Goal: Transaction & Acquisition: Purchase product/service

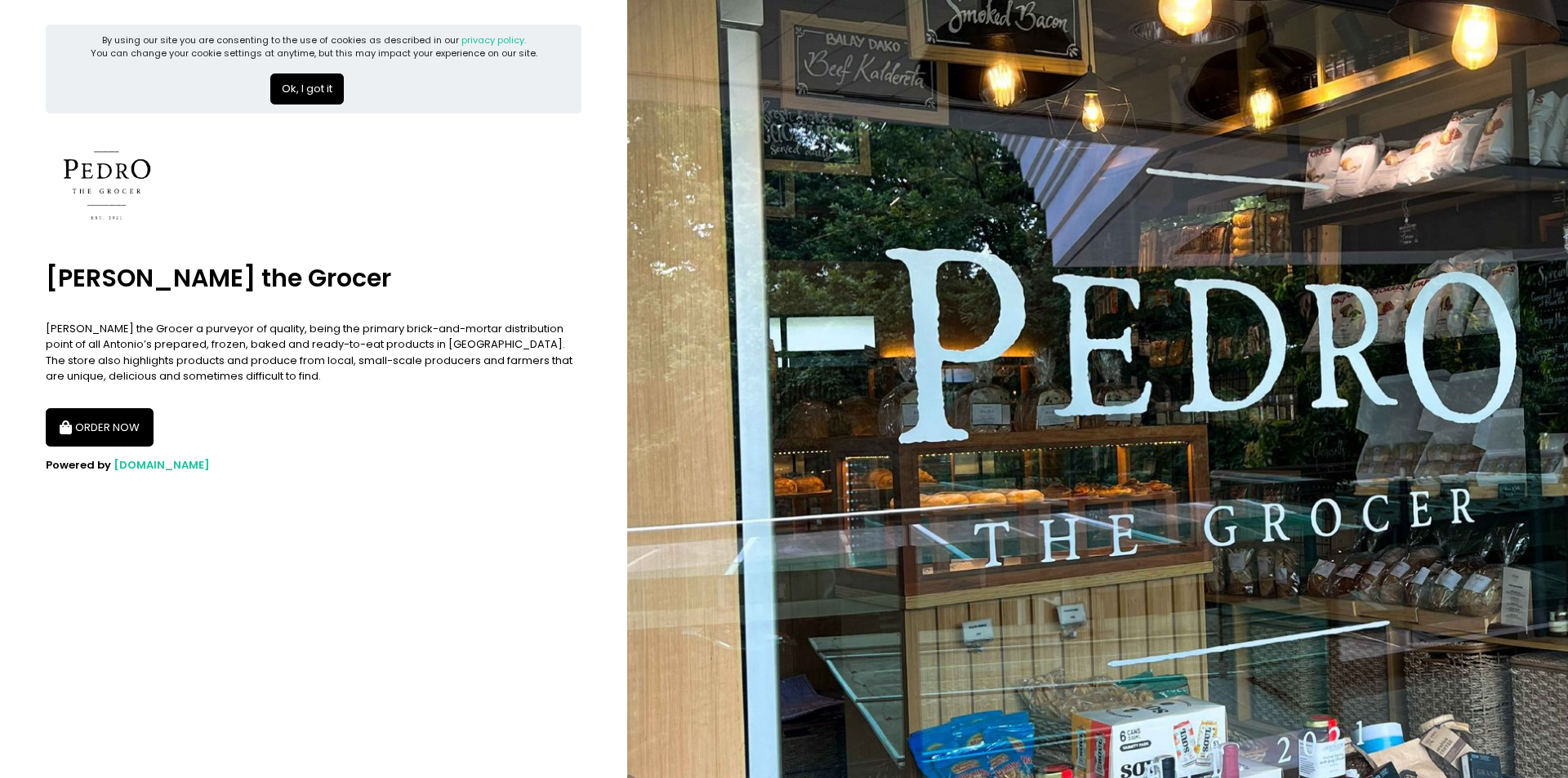
click at [311, 91] on button "Ok, I got it" at bounding box center [307, 89] width 74 height 31
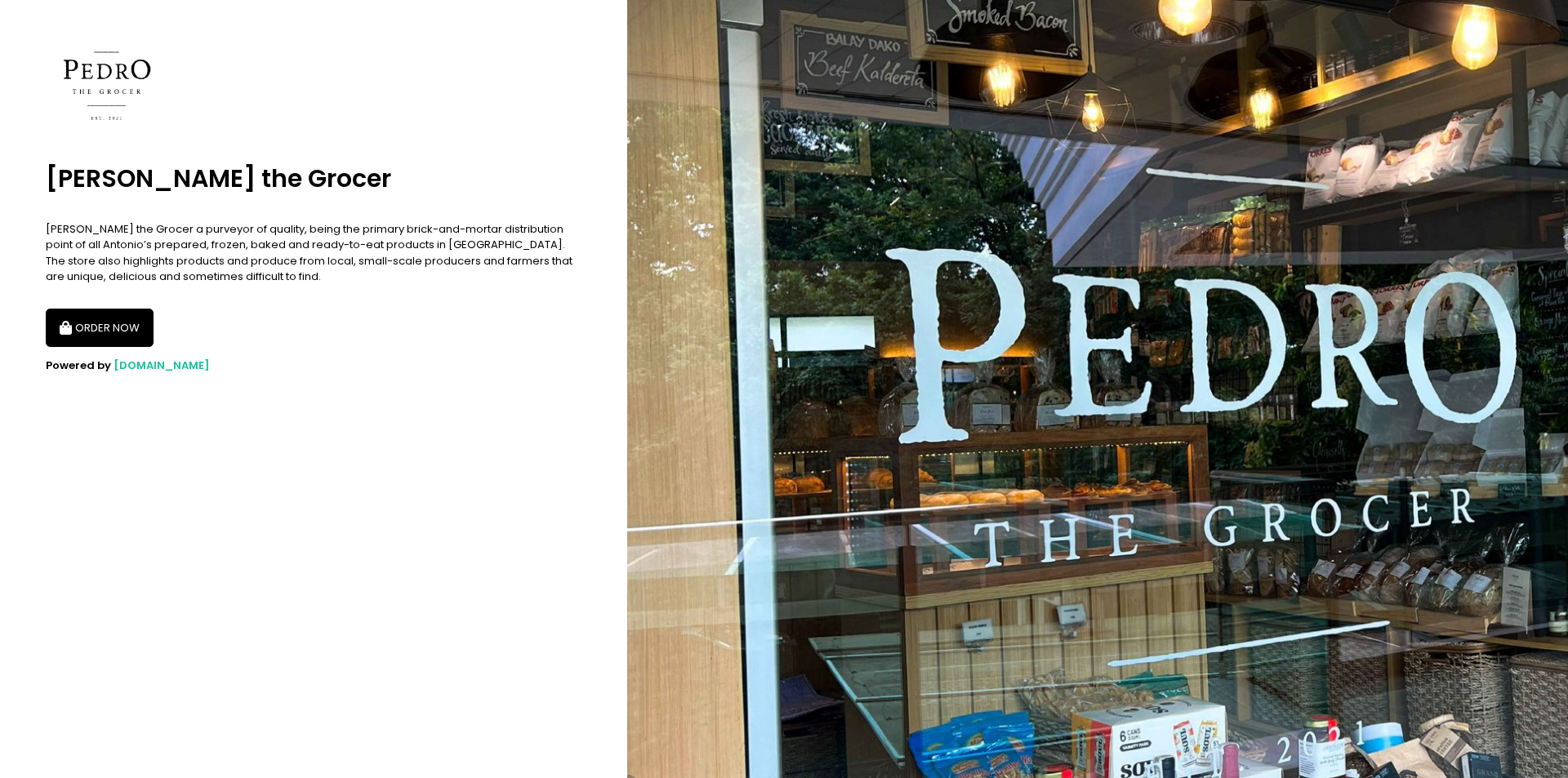
click at [118, 326] on button "ORDER NOW" at bounding box center [99, 328] width 108 height 39
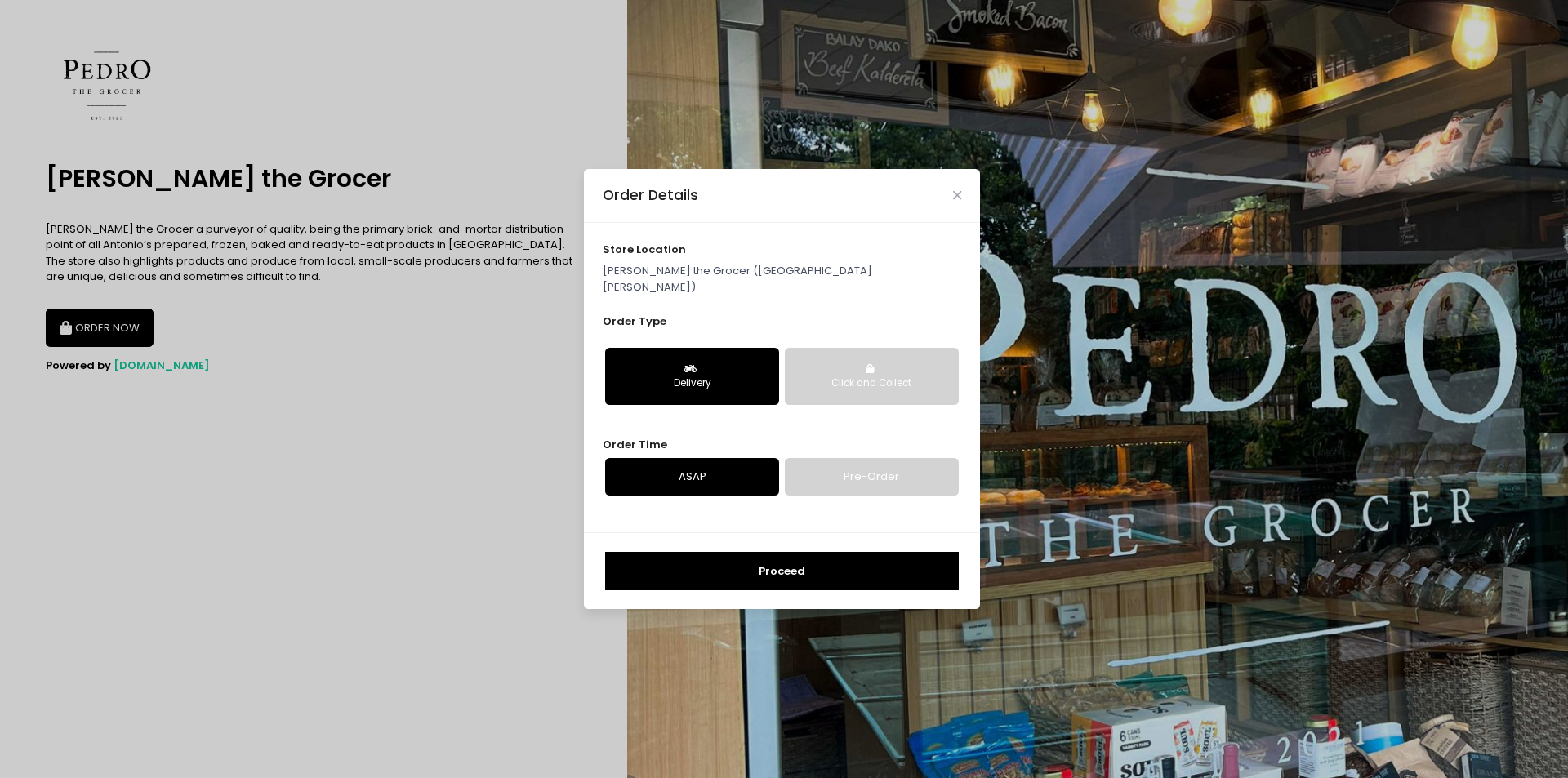
click at [712, 469] on link "ASAP" at bounding box center [692, 477] width 174 height 38
click at [805, 569] on button "Proceed" at bounding box center [782, 572] width 354 height 39
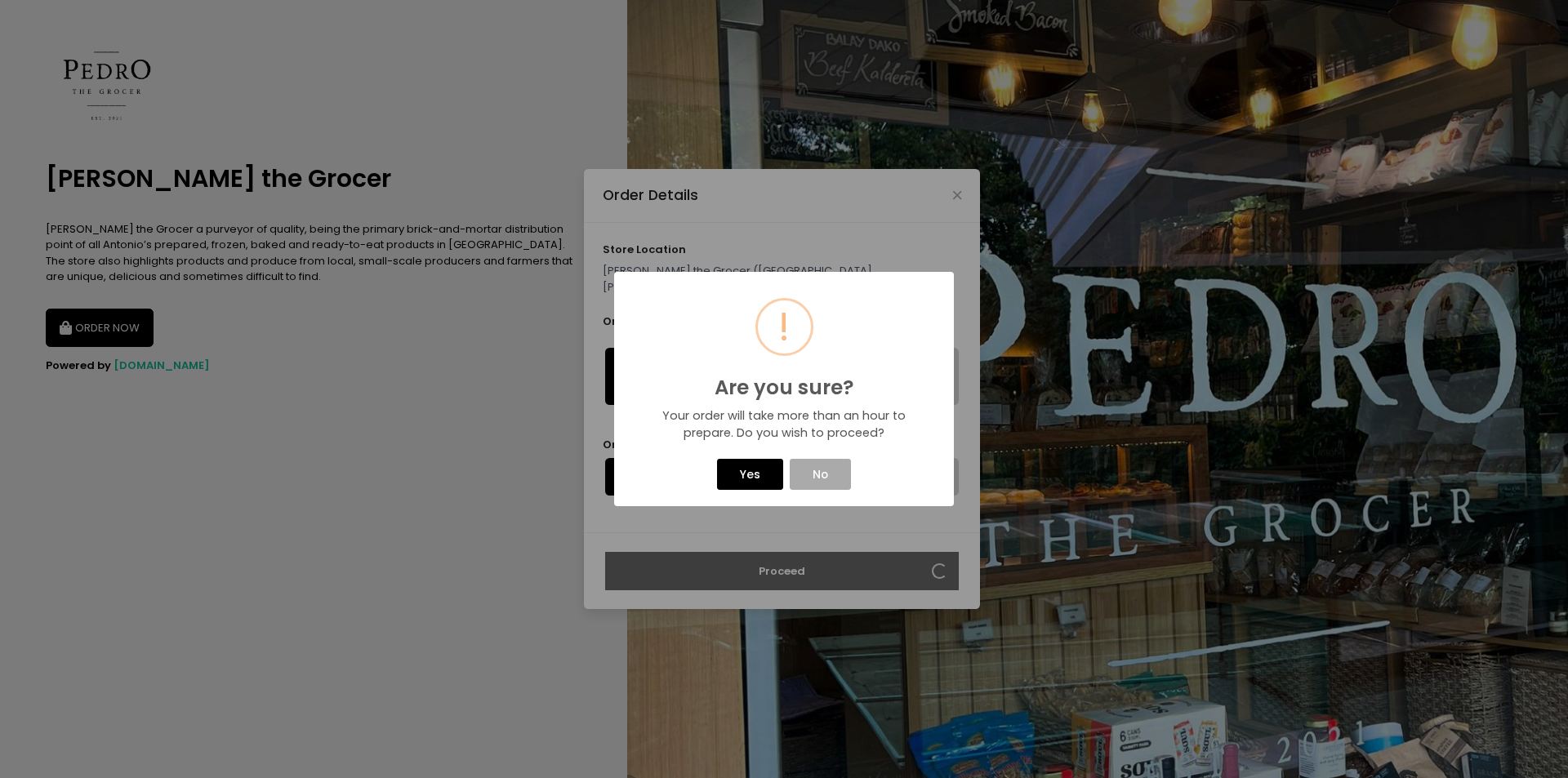
click at [756, 479] on button "Yes" at bounding box center [749, 474] width 65 height 31
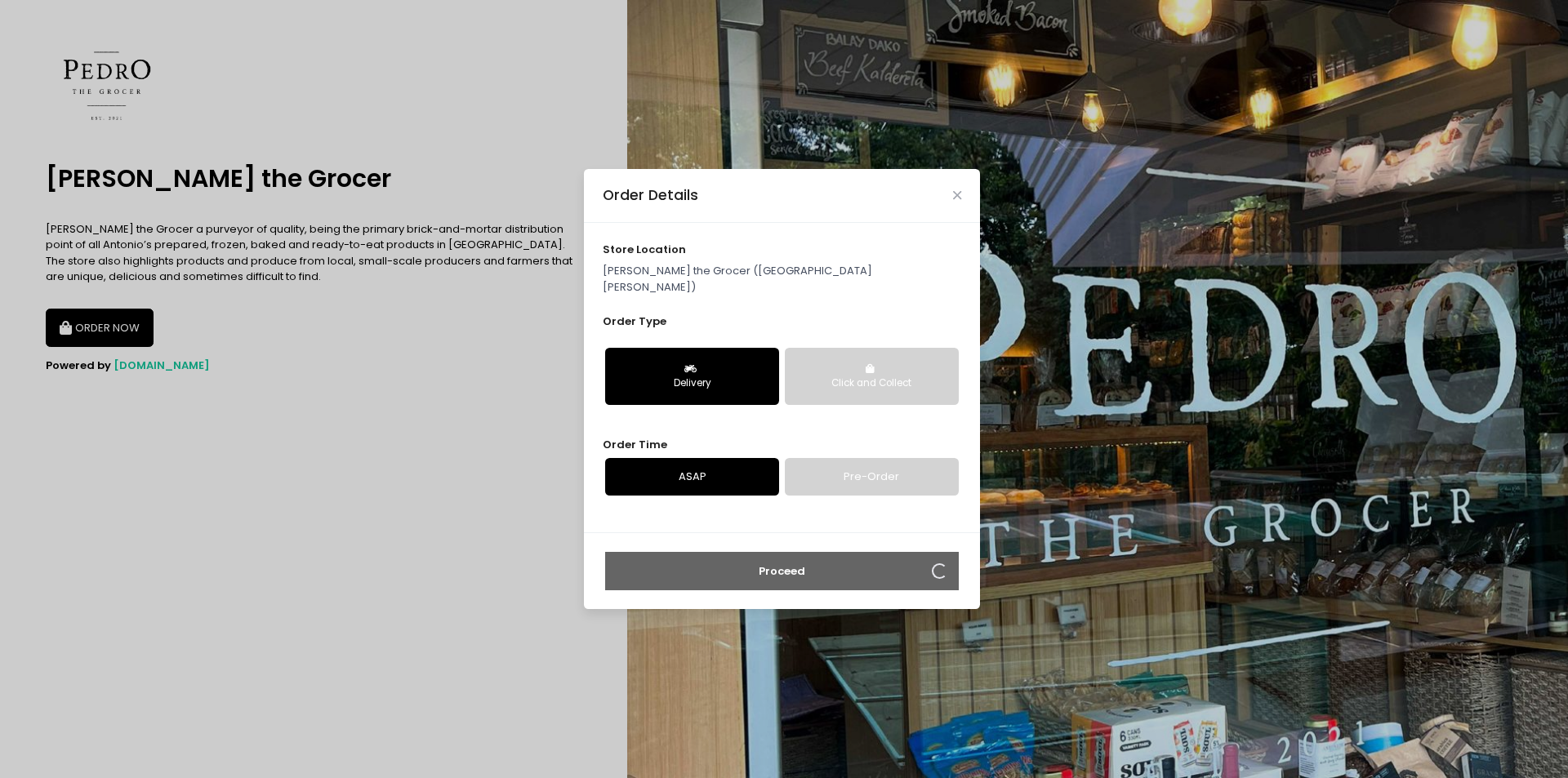
click at [699, 271] on p "[PERSON_NAME] the Grocer ([GEOGRAPHIC_DATA][PERSON_NAME])" at bounding box center [783, 278] width 360 height 32
click at [954, 201] on icon "Close" at bounding box center [957, 195] width 9 height 12
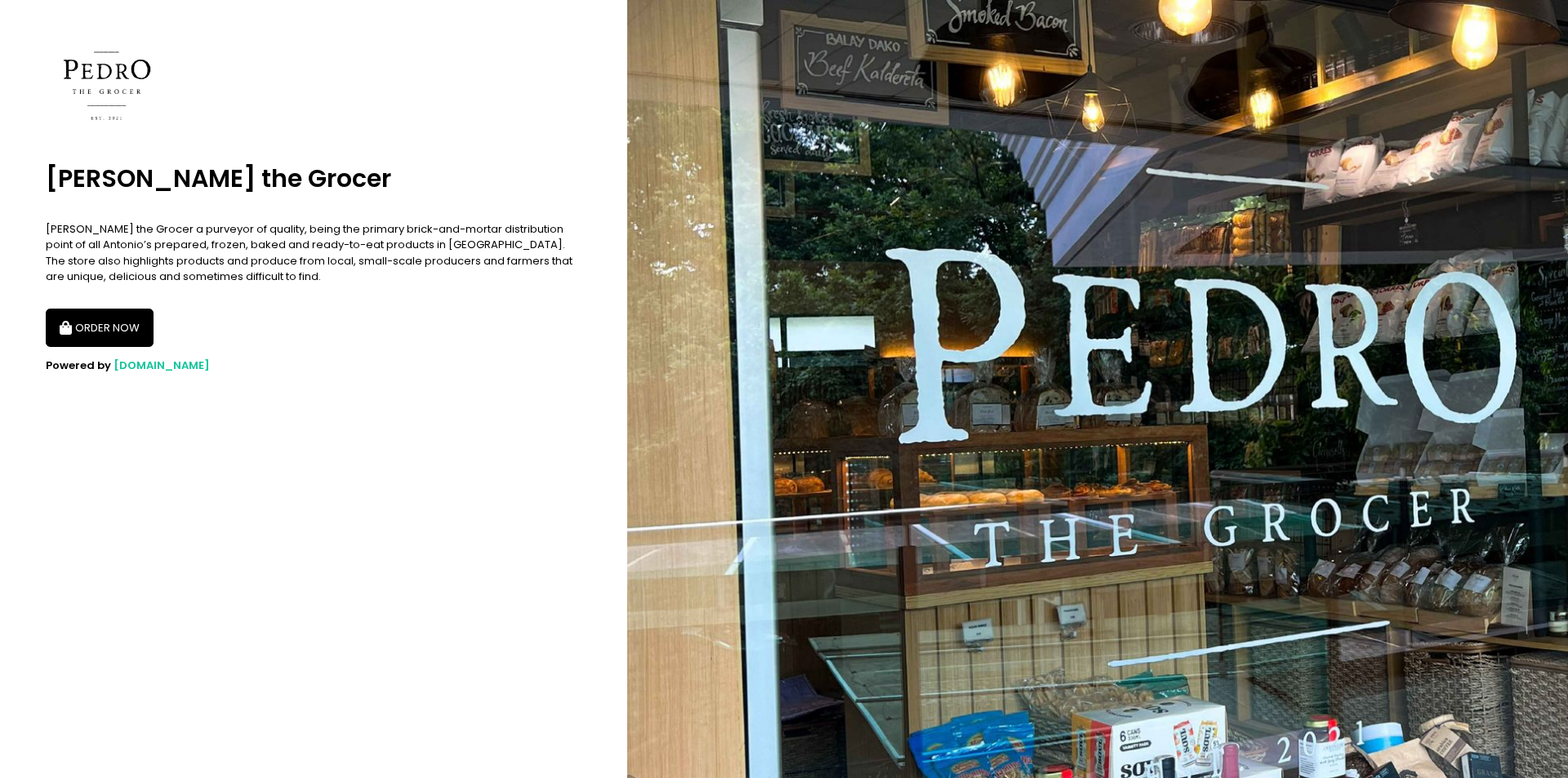
click at [118, 331] on button "ORDER NOW" at bounding box center [99, 328] width 108 height 39
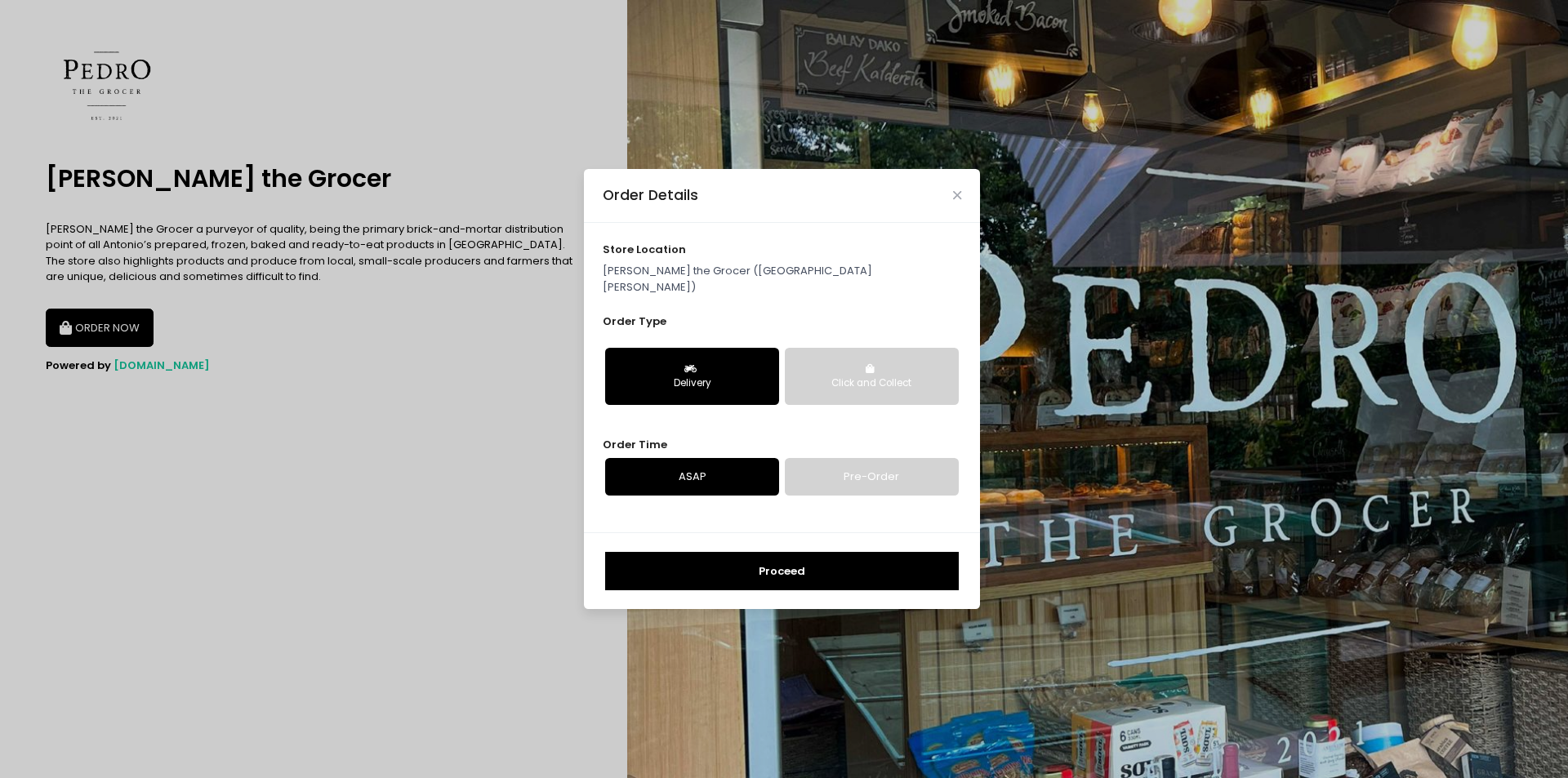
click at [799, 564] on button "Proceed" at bounding box center [782, 572] width 354 height 39
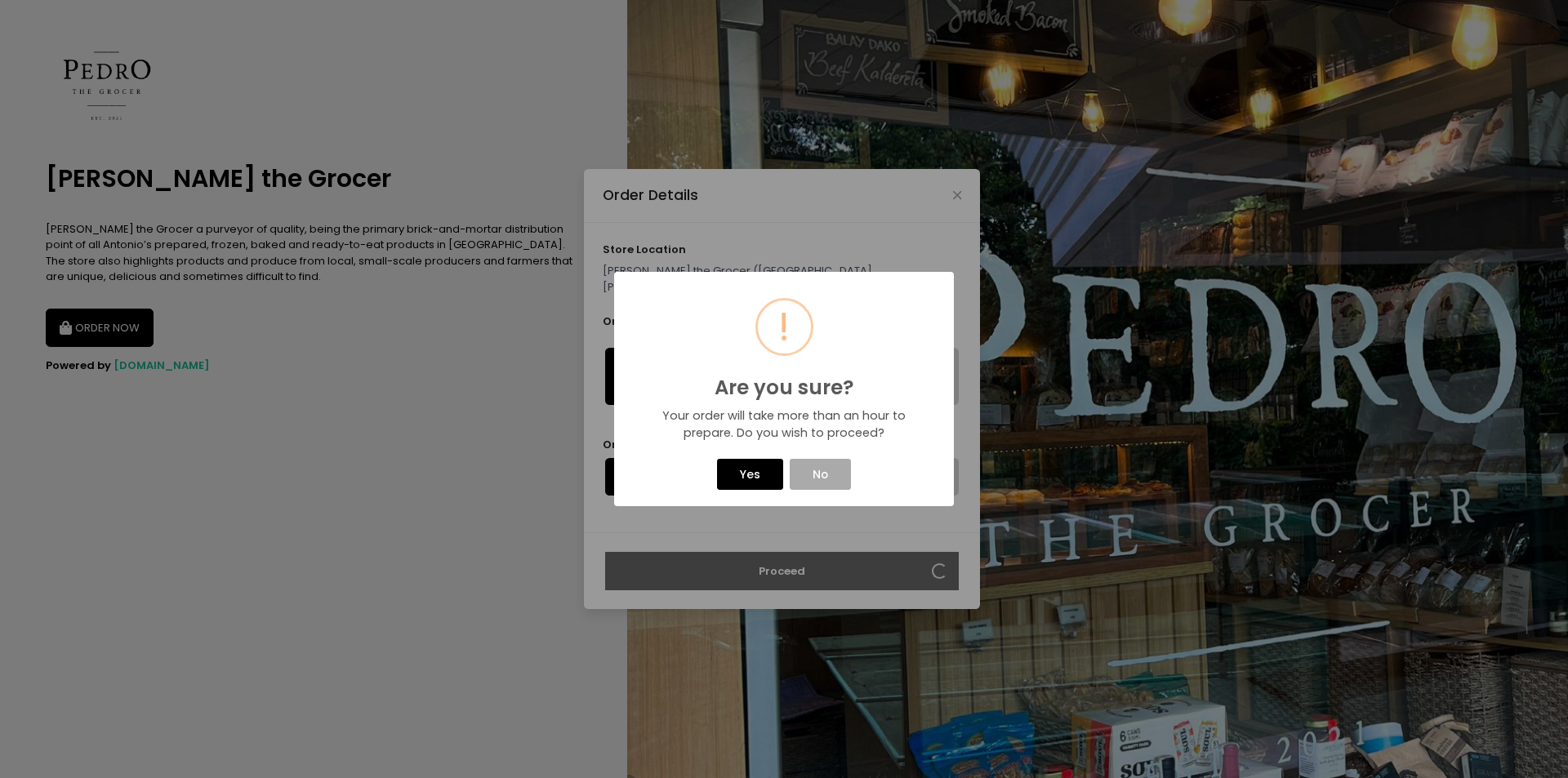
click at [768, 477] on button "Yes" at bounding box center [749, 474] width 65 height 31
